Goal: Task Accomplishment & Management: Use online tool/utility

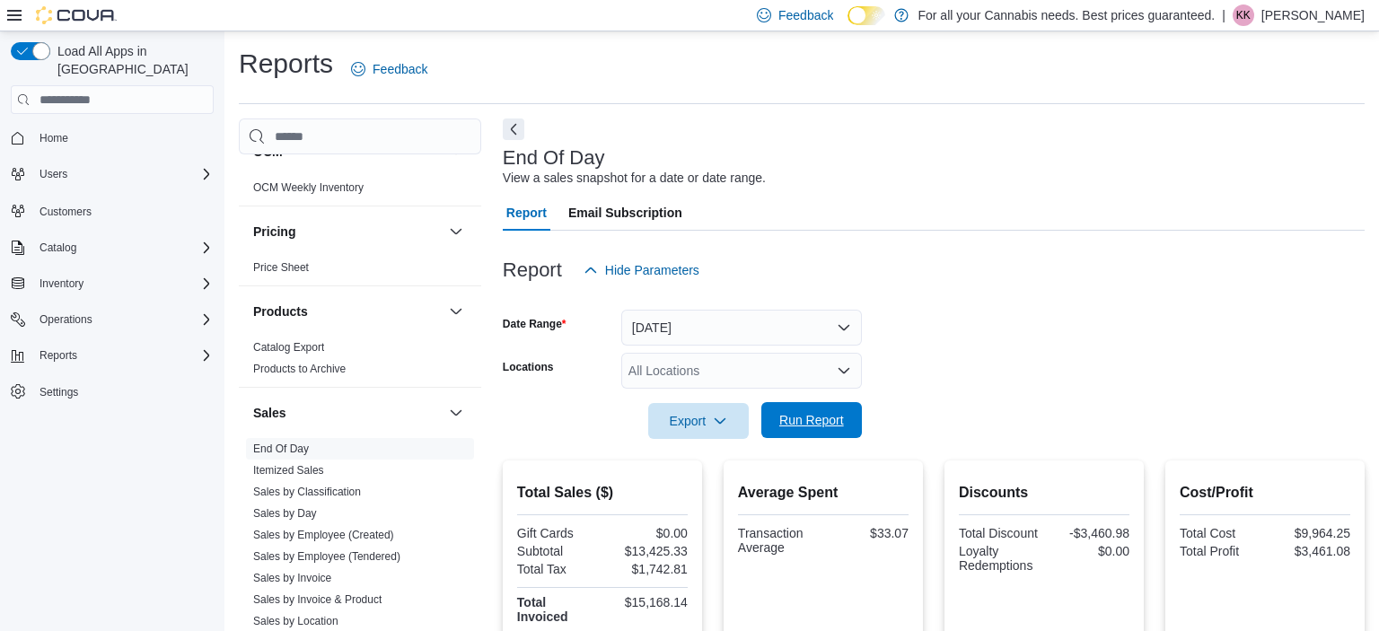
click at [816, 422] on span "Run Report" at bounding box center [811, 420] width 65 height 18
click at [778, 425] on span "Run Report" at bounding box center [811, 420] width 79 height 36
click at [788, 427] on span "Run Report" at bounding box center [811, 420] width 65 height 18
click at [798, 423] on span "Run Report" at bounding box center [811, 420] width 65 height 18
click at [802, 420] on span "Run Report" at bounding box center [811, 420] width 65 height 18
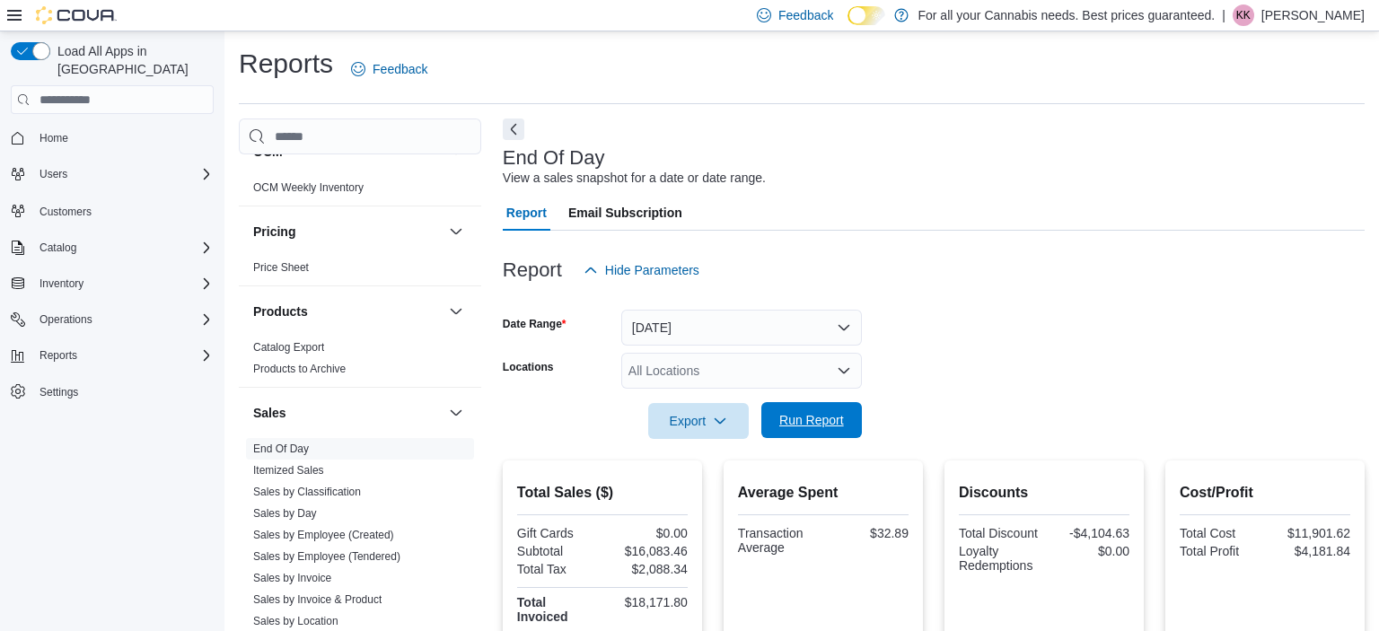
click at [791, 425] on span "Run Report" at bounding box center [811, 420] width 65 height 18
click at [778, 421] on span "Run Report" at bounding box center [811, 420] width 79 height 36
click at [800, 427] on span "Run Report" at bounding box center [811, 420] width 65 height 18
click at [840, 411] on span "Run Report" at bounding box center [811, 420] width 79 height 36
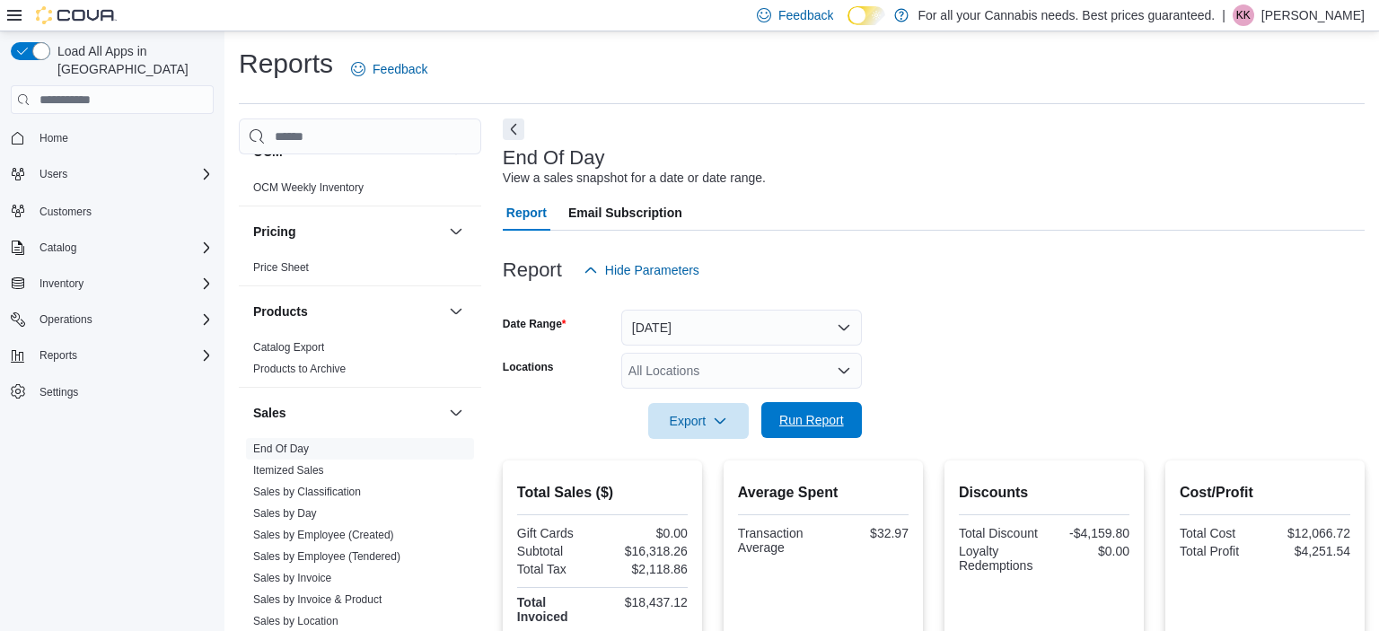
click at [806, 432] on span "Run Report" at bounding box center [811, 420] width 79 height 36
click at [817, 411] on span "Run Report" at bounding box center [811, 420] width 79 height 36
click at [806, 429] on span "Run Report" at bounding box center [811, 420] width 79 height 36
click at [811, 433] on span "Run Report" at bounding box center [811, 420] width 79 height 36
click at [802, 419] on span "Run Report" at bounding box center [811, 420] width 65 height 18
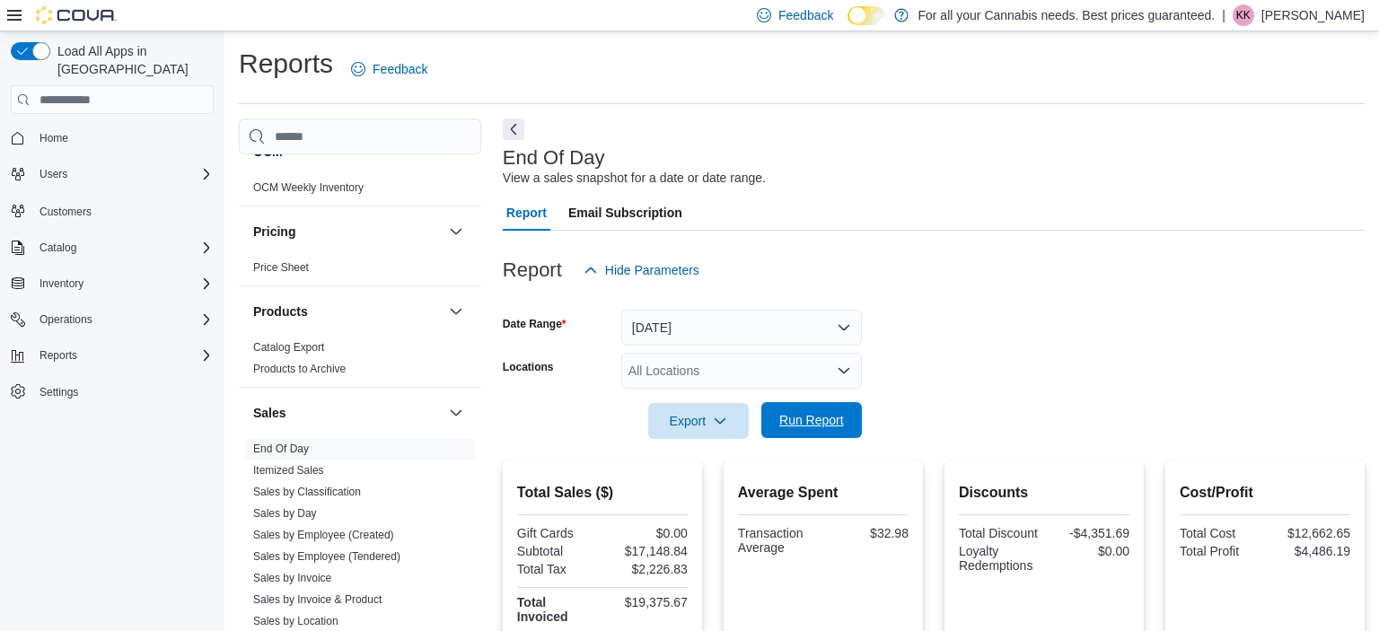
click at [810, 416] on span "Run Report" at bounding box center [811, 420] width 65 height 18
click at [819, 418] on span "Run Report" at bounding box center [811, 420] width 65 height 18
click at [790, 414] on span "Run Report" at bounding box center [811, 420] width 65 height 18
click at [817, 426] on span "Run Report" at bounding box center [811, 420] width 65 height 18
